Goal: Task Accomplishment & Management: Manage account settings

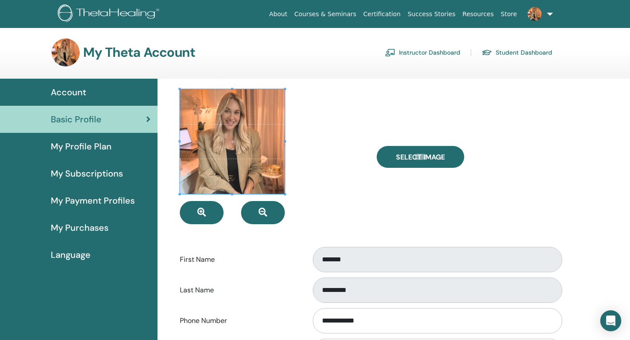
click at [271, 133] on span at bounding box center [232, 141] width 105 height 105
click at [340, 182] on div at bounding box center [271, 156] width 197 height 135
click at [65, 50] on img at bounding box center [66, 52] width 28 height 28
click at [72, 13] on img at bounding box center [110, 14] width 105 height 20
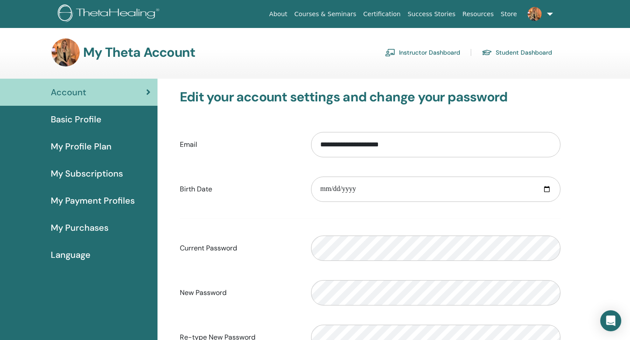
click at [89, 171] on span "My Subscriptions" at bounding box center [87, 173] width 72 height 13
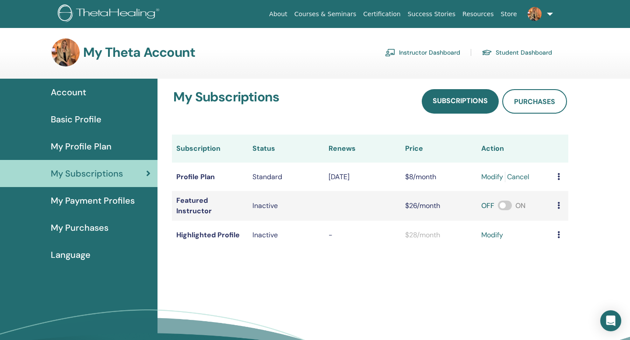
click at [93, 147] on span "My Profile Plan" at bounding box center [81, 146] width 61 height 13
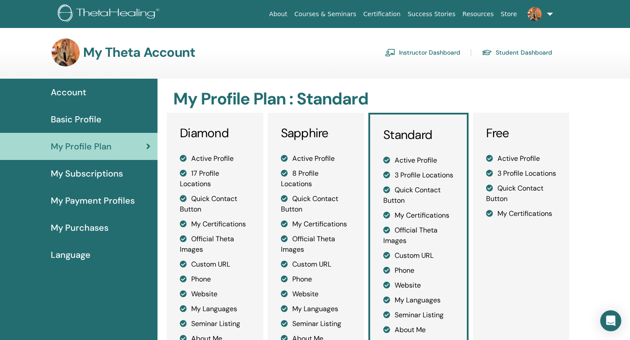
click at [548, 14] on link at bounding box center [538, 14] width 36 height 28
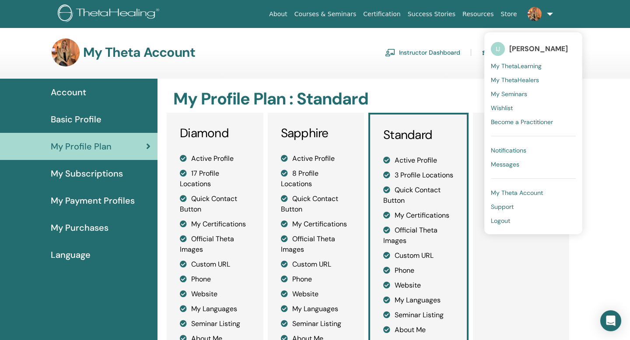
click at [515, 192] on span "My Theta Account" at bounding box center [517, 193] width 52 height 8
